Goal: Task Accomplishment & Management: Manage account settings

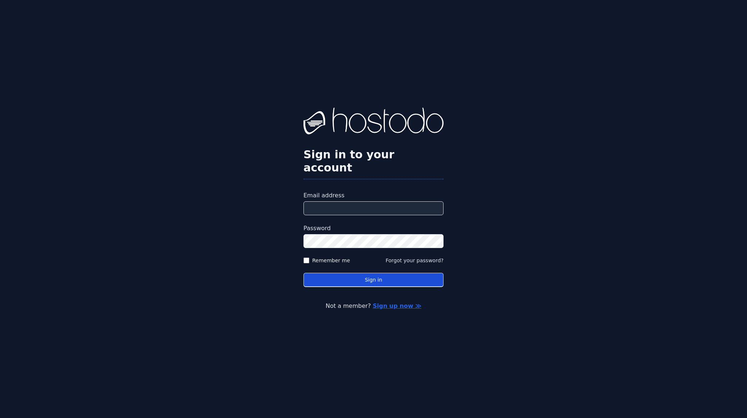
type input "**********"
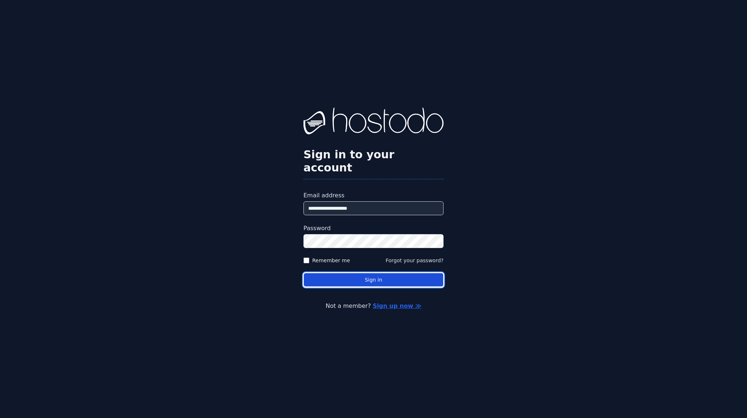
click at [367, 275] on button "Sign in" at bounding box center [373, 280] width 140 height 14
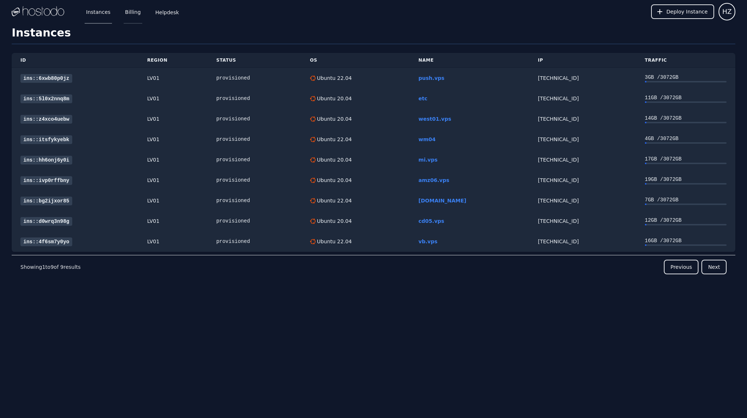
click at [124, 16] on link "Billing" at bounding box center [133, 12] width 19 height 24
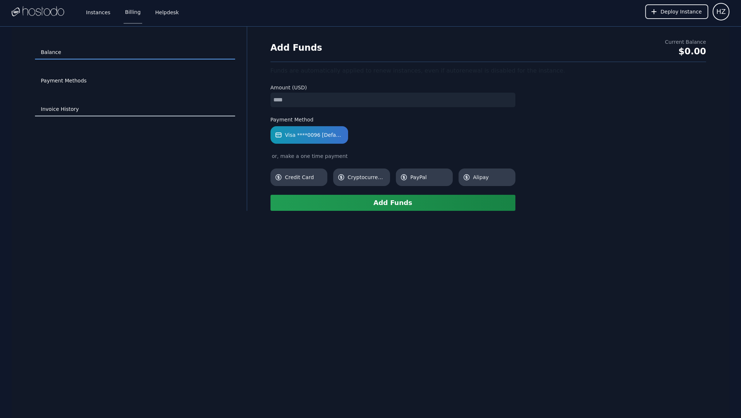
click at [63, 105] on link "Invoice History" at bounding box center [135, 109] width 200 height 14
